Goal: Task Accomplishment & Management: Complete application form

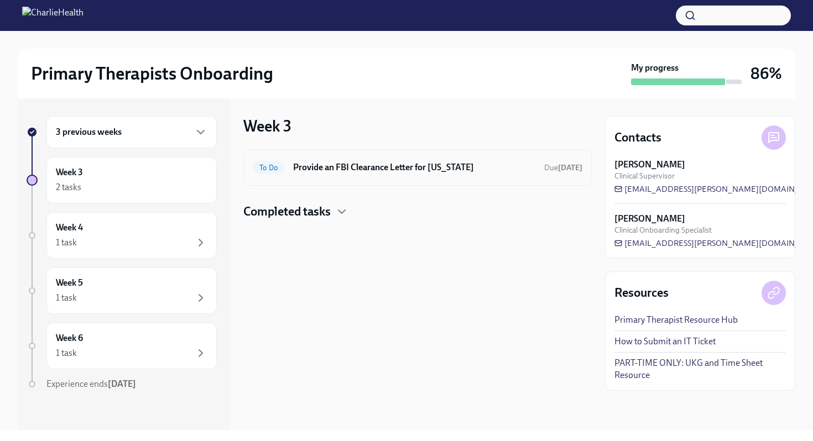
click at [338, 170] on h6 "Provide an FBI Clearance Letter for [US_STATE]" at bounding box center [414, 167] width 242 height 12
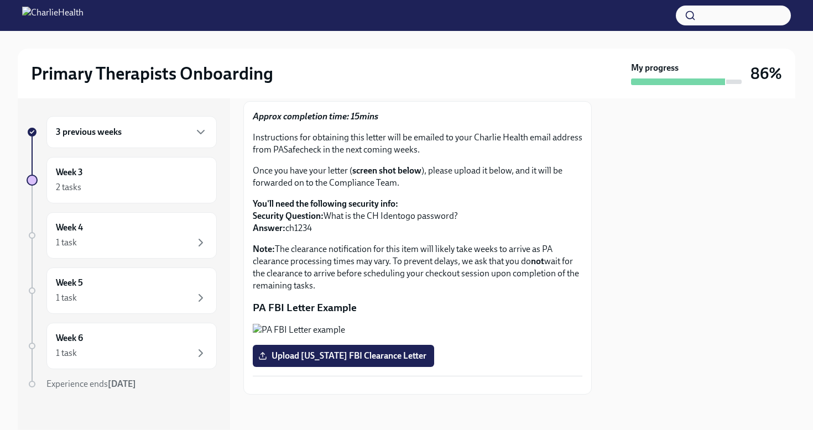
scroll to position [200, 0]
click at [406, 351] on span "Upload [US_STATE] FBI Clearance Letter" at bounding box center [343, 356] width 166 height 11
click at [0, 0] on input "Upload [US_STATE] FBI Clearance Letter" at bounding box center [0, 0] width 0 height 0
click at [371, 351] on span "Upload [US_STATE] FBI Clearance Letter" at bounding box center [343, 356] width 166 height 11
click at [0, 0] on input "Upload [US_STATE] FBI Clearance Letter" at bounding box center [0, 0] width 0 height 0
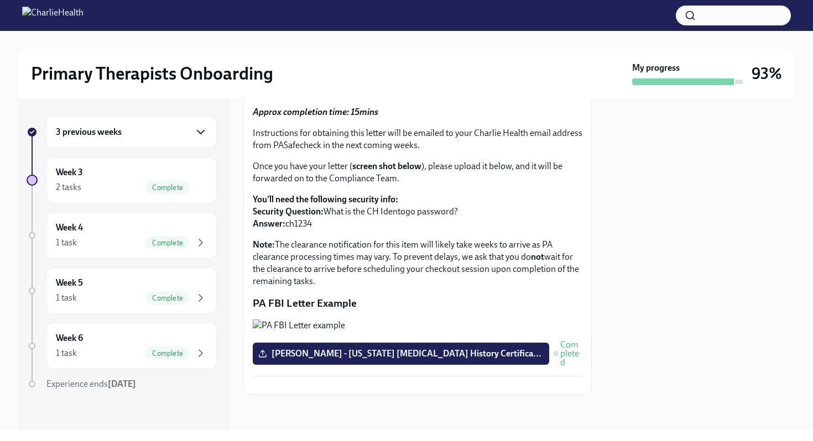
click at [194, 135] on icon "button" at bounding box center [200, 132] width 13 height 13
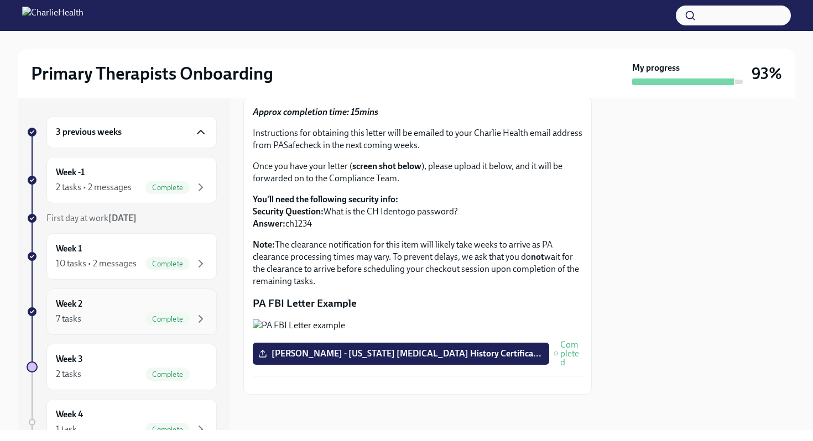
click at [122, 335] on div "Week 2 7 tasks Complete" at bounding box center [131, 312] width 170 height 46
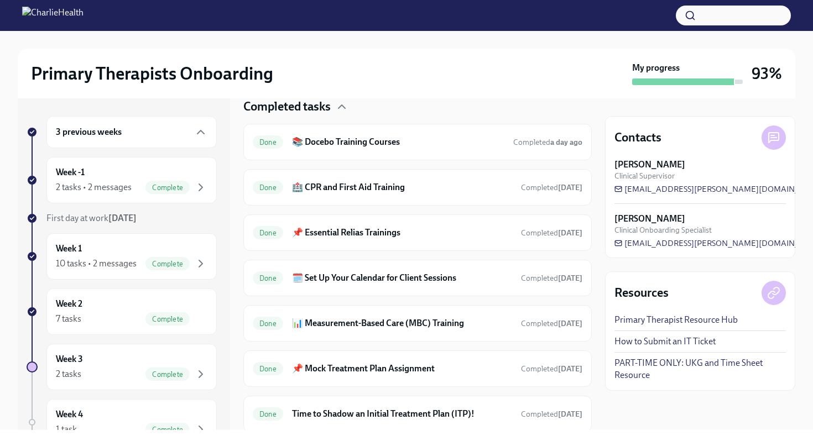
scroll to position [250, 0]
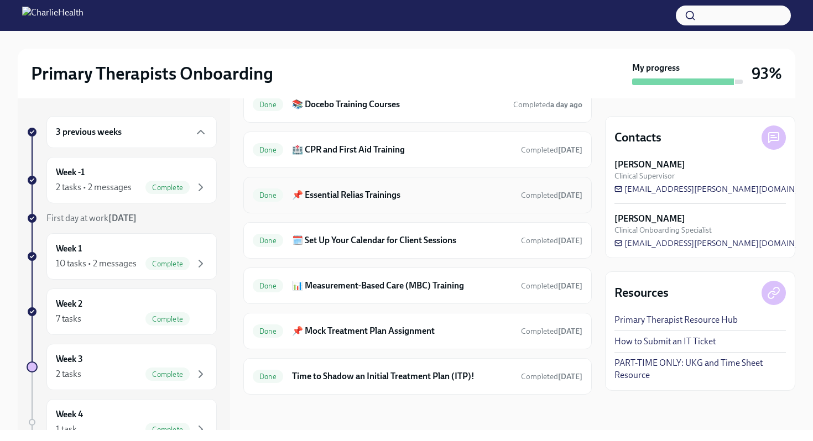
click at [346, 197] on h6 "📌 Essential Relias Trainings" at bounding box center [402, 195] width 220 height 12
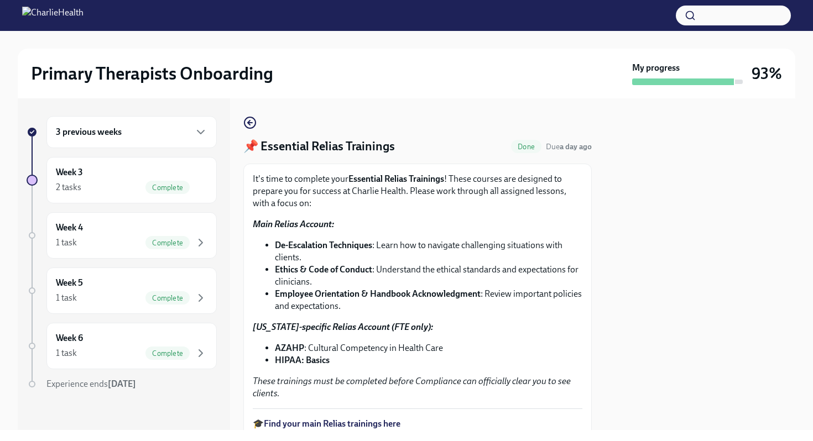
click at [347, 423] on strong "Find your main Relias trainings here" at bounding box center [332, 424] width 137 height 11
